Goal: Task Accomplishment & Management: Complete application form

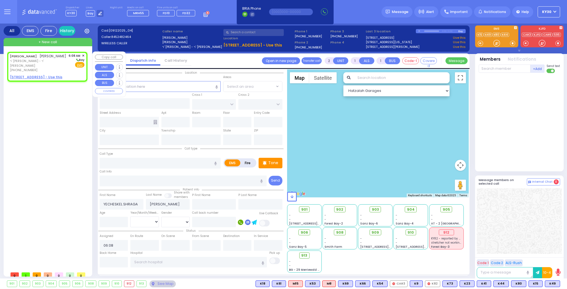
select select
click at [52, 76] on u "[STREET_ADDRESS] - Use this" at bounding box center [36, 77] width 52 height 5
select select
radio input "true"
select select
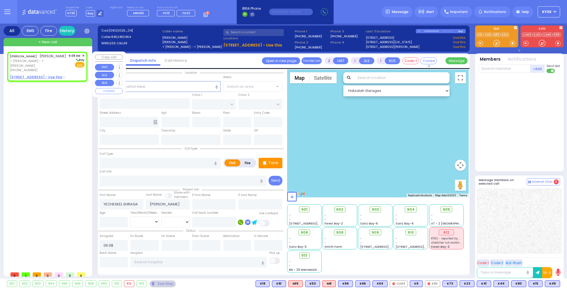
select select "Hatzalah Garages"
select select
radio input "true"
select select
select select "Hatzalah Garages"
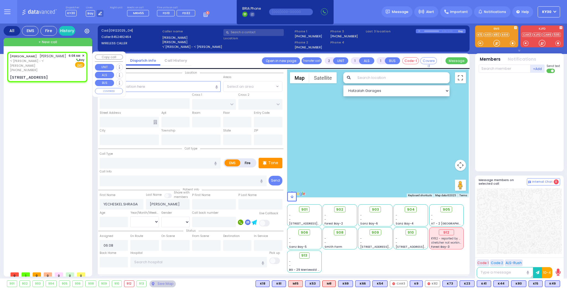
type input "CHUST RD"
type input "[GEOGRAPHIC_DATA]"
type input "[STREET_ADDRESS]"
type input "202"
type input "[PERSON_NAME]"
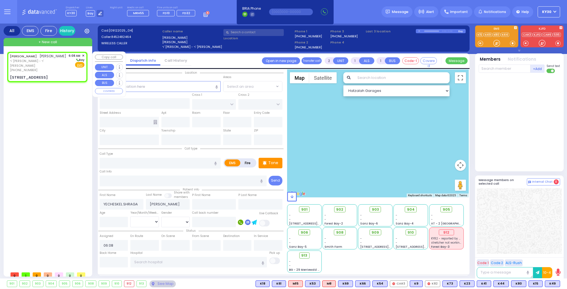
type input "[US_STATE]"
type input "10930"
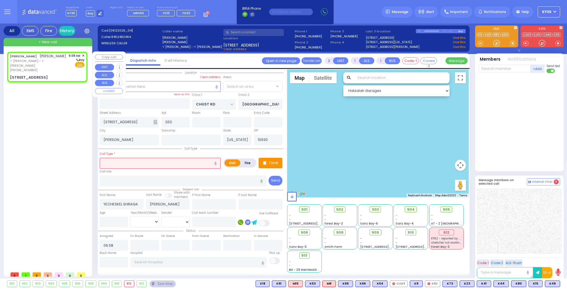
select select "VYOEL MOSHE"
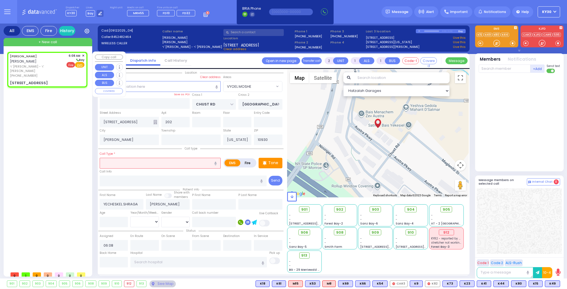
click at [71, 65] on span "Fire" at bounding box center [70, 65] width 9 height 6
select select
radio input "false"
radio input "true"
select select
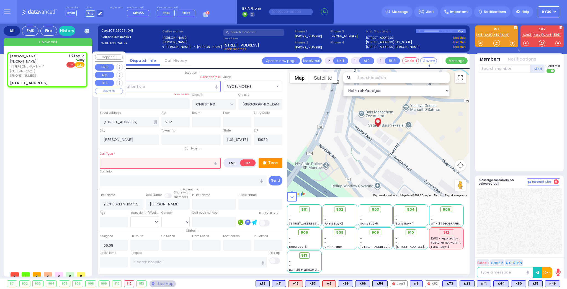
select select "Hatzalah Garages"
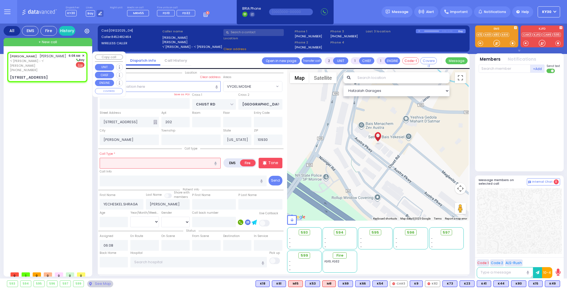
select select "VYOEL MOSHE"
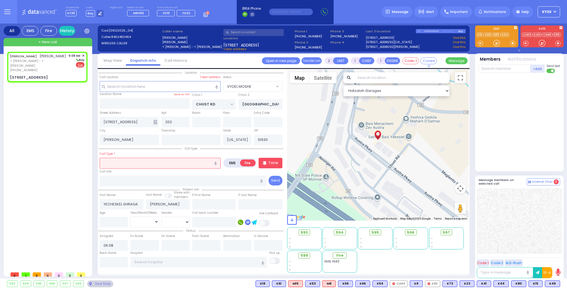
click at [135, 164] on input "text" at bounding box center [160, 163] width 121 height 11
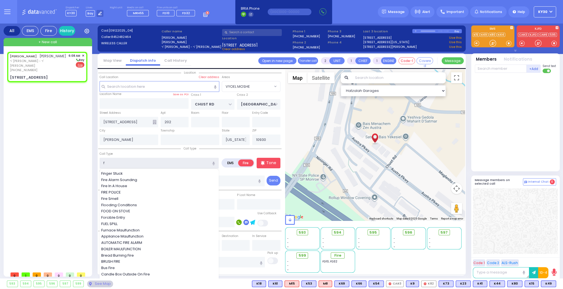
type input "fi"
select select
radio input "true"
select select
select select "Hatzalah Garages"
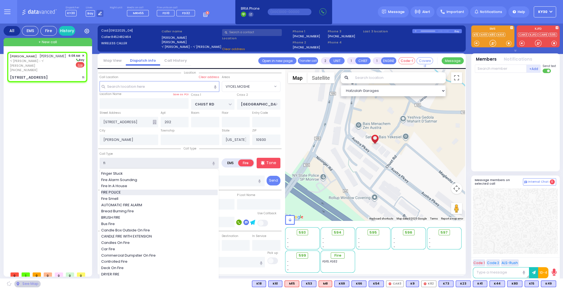
select select "VYOEL MOSHE"
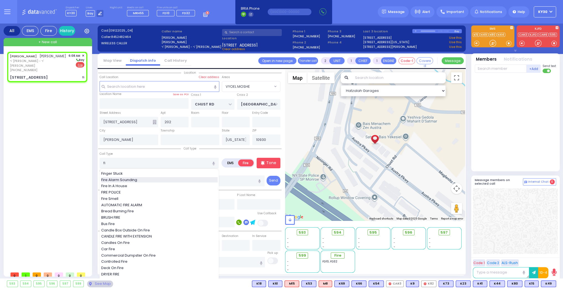
click at [132, 177] on span "Fire Alarm Sounding" at bounding box center [120, 180] width 38 height 6
type input "Fire Alarm Sounding"
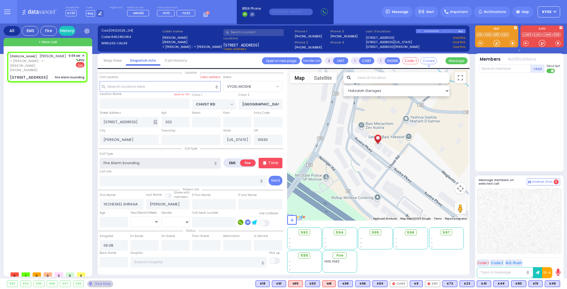
select select
radio input "true"
select select
select select "Hatzalah Garages"
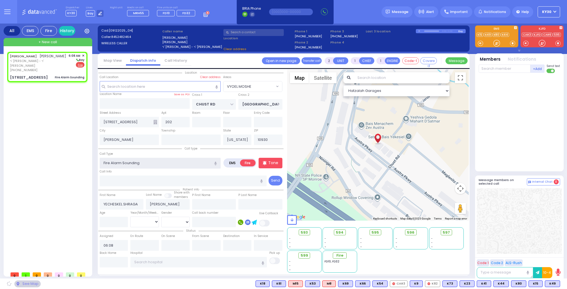
select select "VYOEL MOSHE"
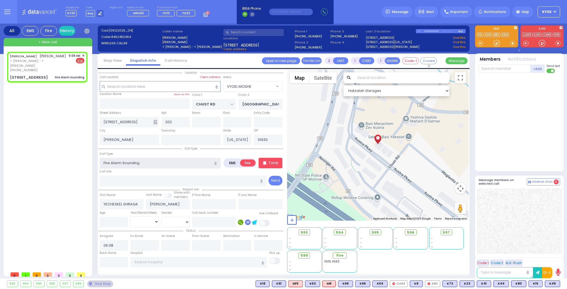
select select
radio input "true"
select select
select select "Hatzalah Garages"
select select "VYOEL MOSHE"
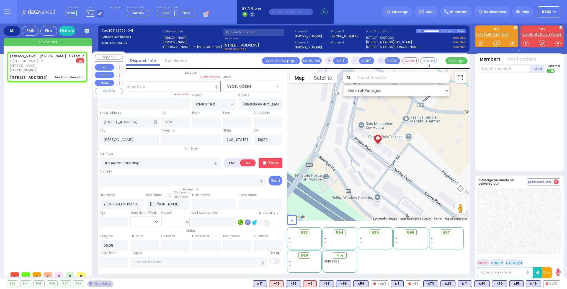
click at [49, 64] on span "ר' [PERSON_NAME] - ר' [PERSON_NAME]" at bounding box center [38, 63] width 57 height 9
select select
radio input "true"
select select
select select "Hatzalah Garages"
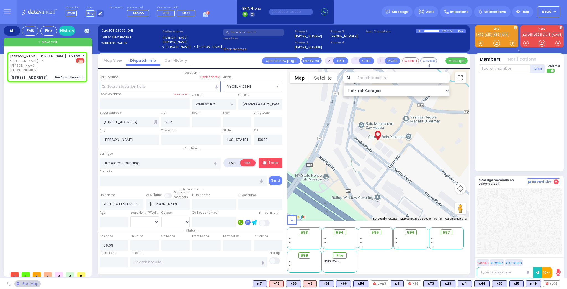
select select
radio input "true"
select select
select select "Hatzalah Garages"
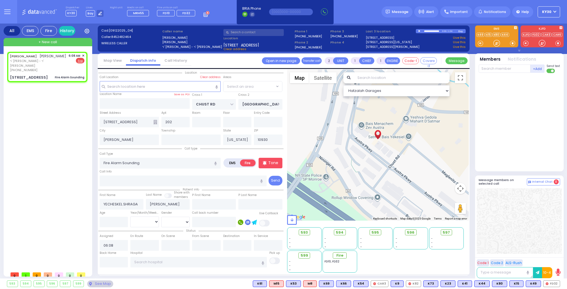
select select "VYOEL MOSHE"
click at [552, 283] on span "FD32" at bounding box center [551, 284] width 16 height 6
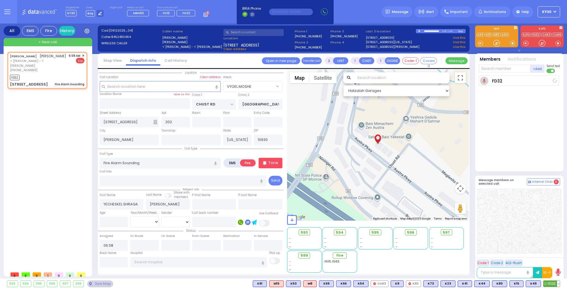
select select
radio input "true"
select select
type input "06:10"
select select "VYOEL MOSHE"
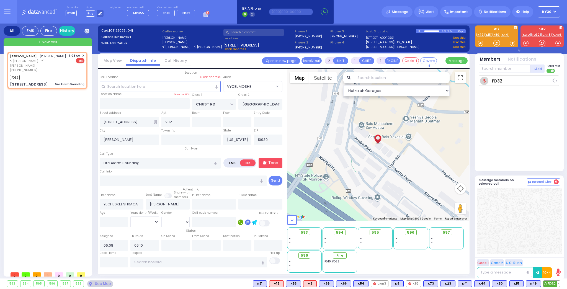
select select "Hatzalah Garages"
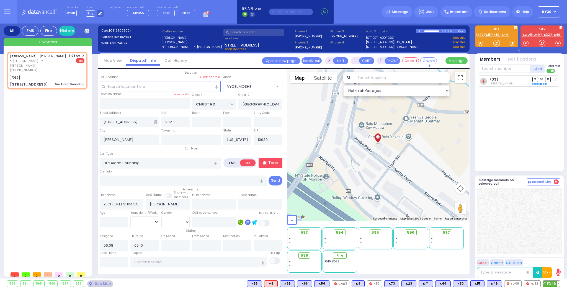
click at [555, 284] on span "FD46" at bounding box center [551, 284] width 17 height 6
select select
radio input "true"
select select
select select "Hatzalah Garages"
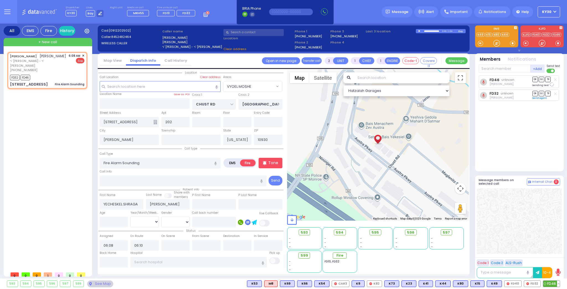
select select "VYOEL MOSHE"
click at [516, 283] on span "FD40" at bounding box center [512, 284] width 17 height 6
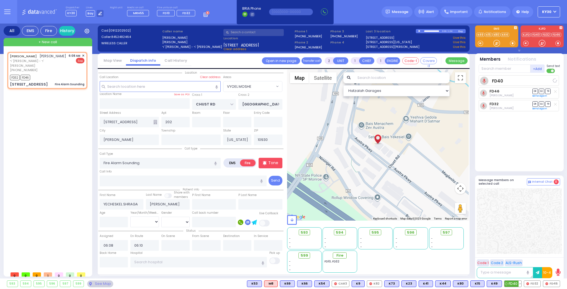
select select
radio input "true"
select select
select select "Hatzalah Garages"
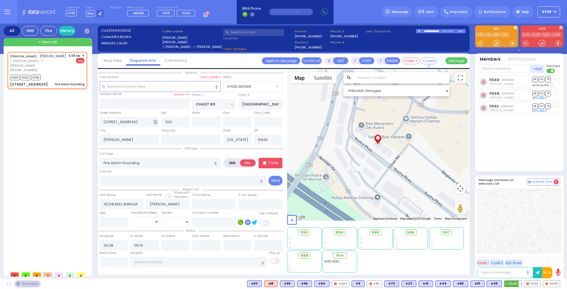
select select "VYOEL MOSHE"
